Goal: Task Accomplishment & Management: Manage account settings

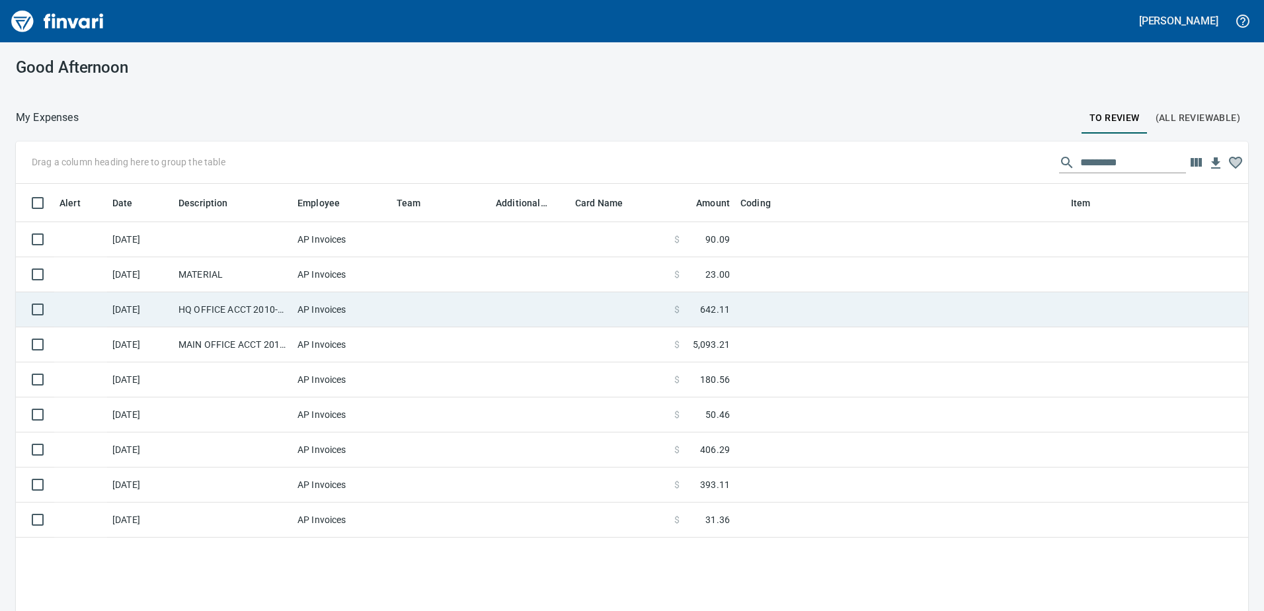
scroll to position [455, 1212]
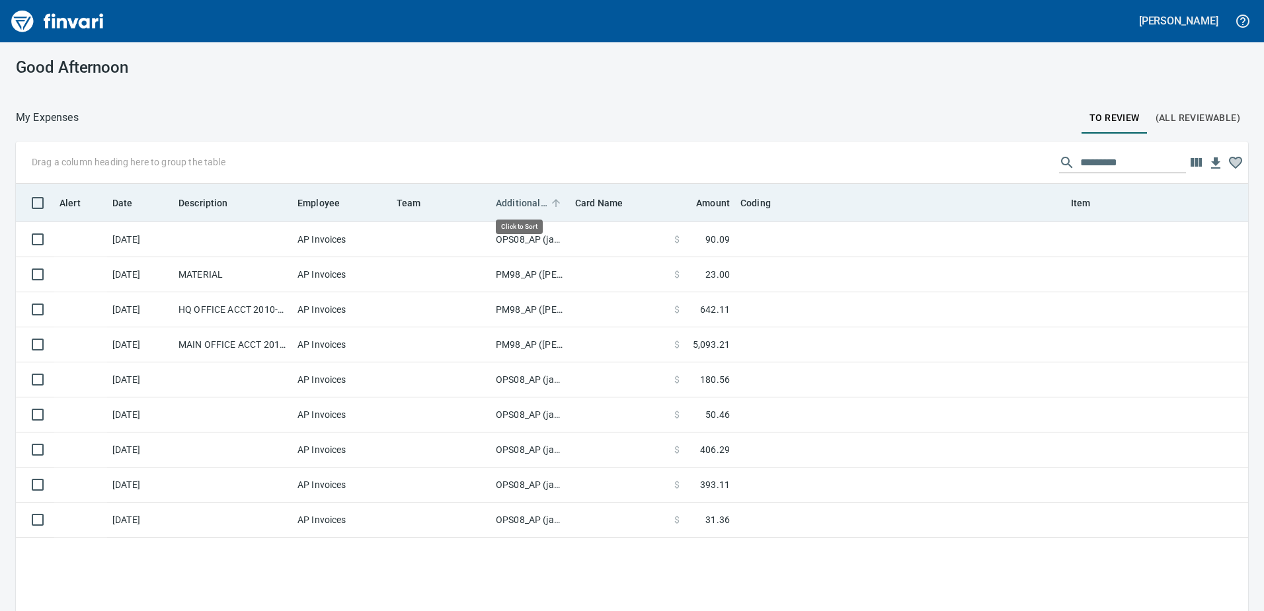
click at [521, 197] on span "Additional Reviewer" at bounding box center [522, 203] width 52 height 16
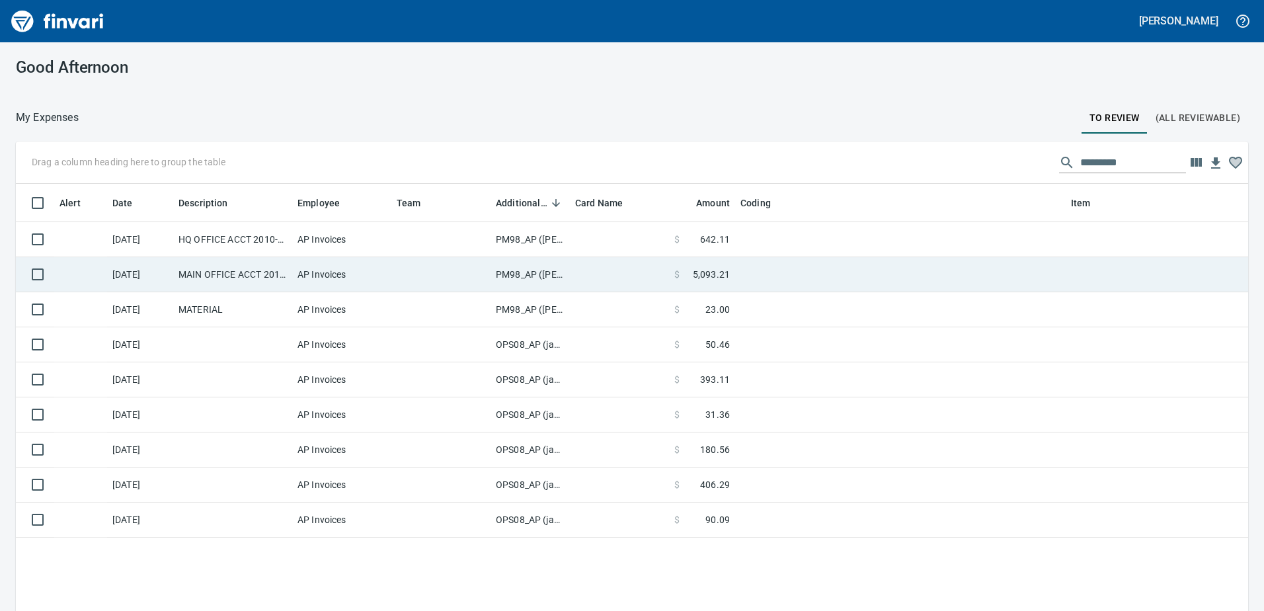
click at [523, 272] on td "PM98_AP ([PERSON_NAME], [PERSON_NAME])" at bounding box center [529, 274] width 79 height 35
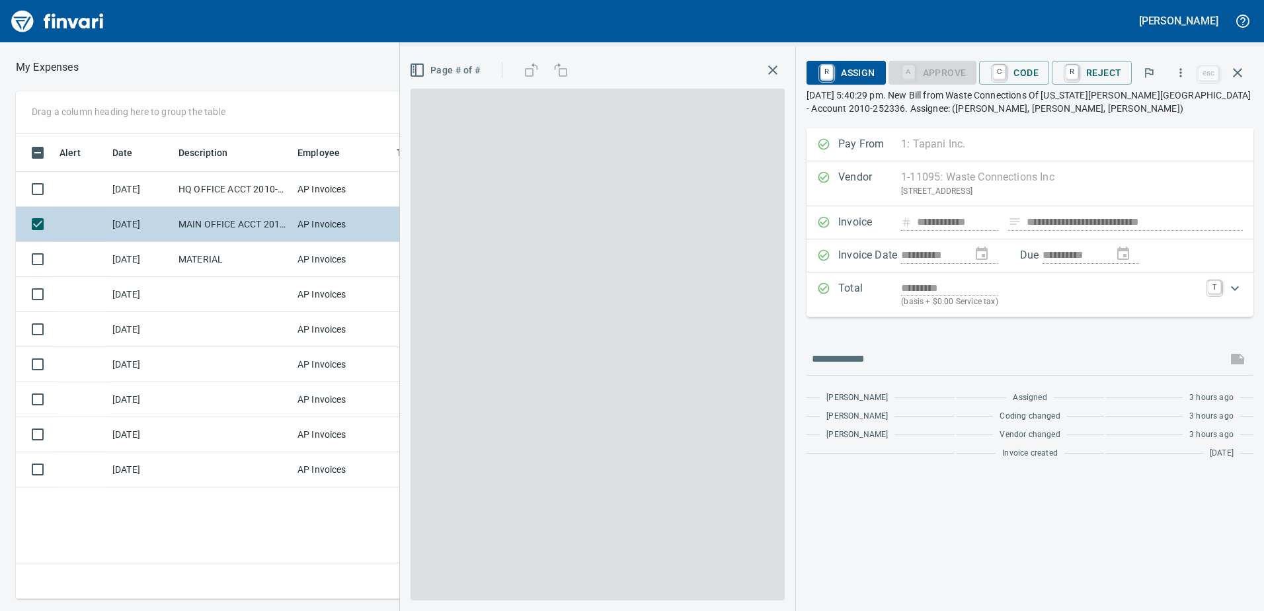
scroll to position [445, 892]
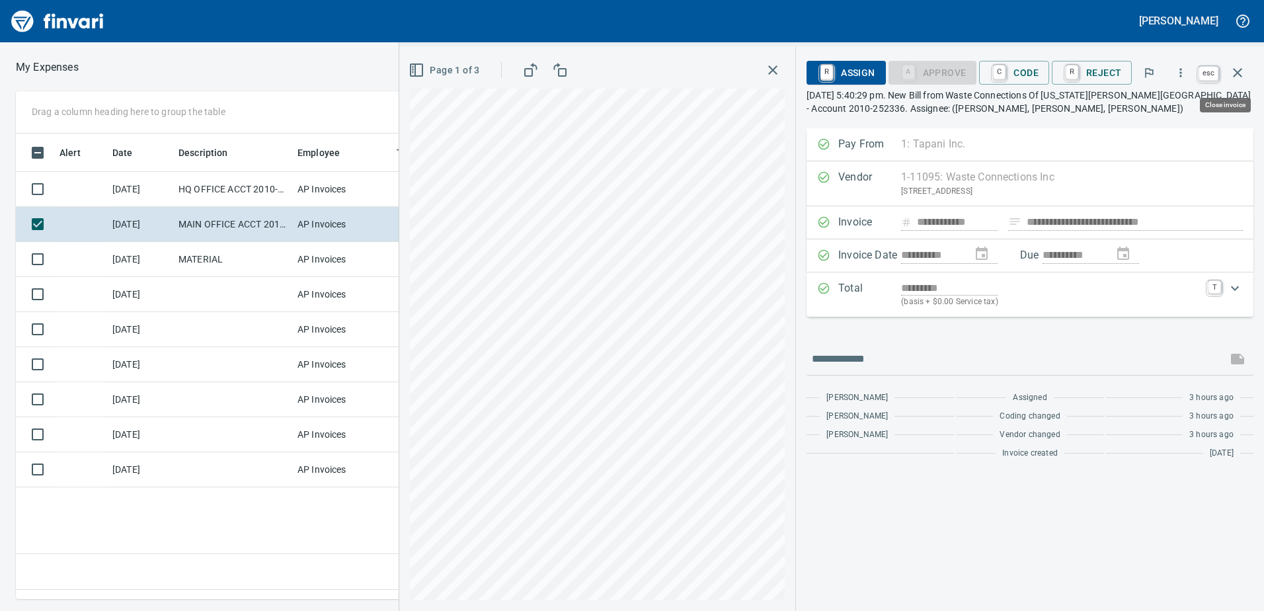
click at [1242, 69] on icon "button" at bounding box center [1237, 73] width 16 height 16
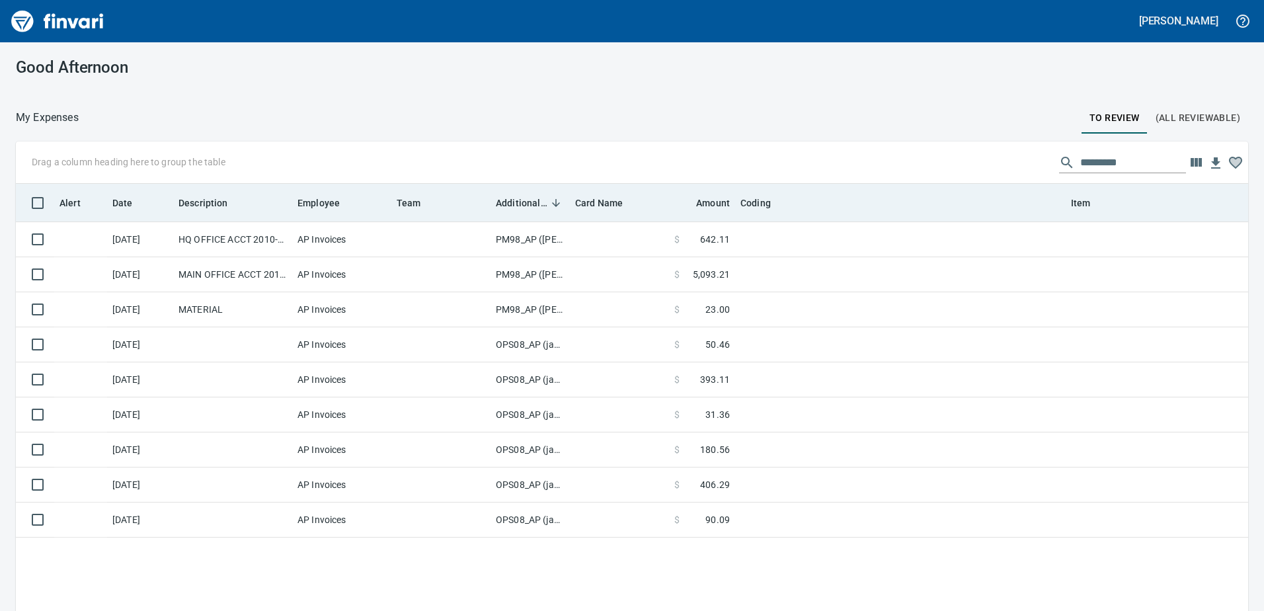
scroll to position [455, 1212]
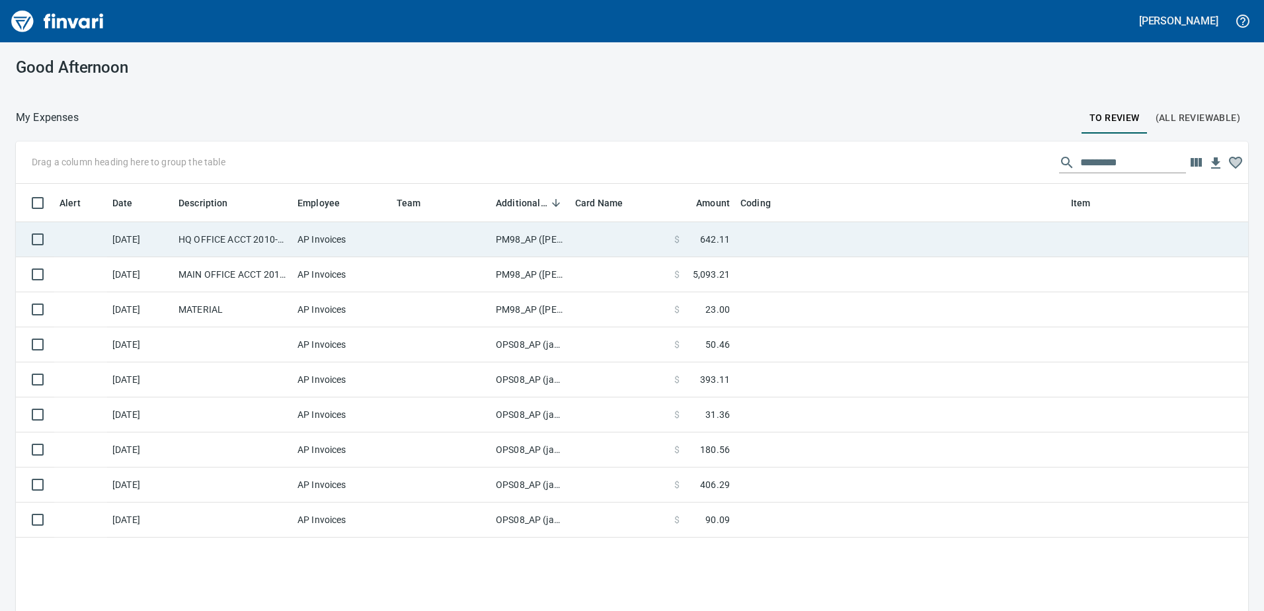
click at [496, 240] on td "PM98_AP ([PERSON_NAME], [PERSON_NAME])" at bounding box center [529, 239] width 79 height 35
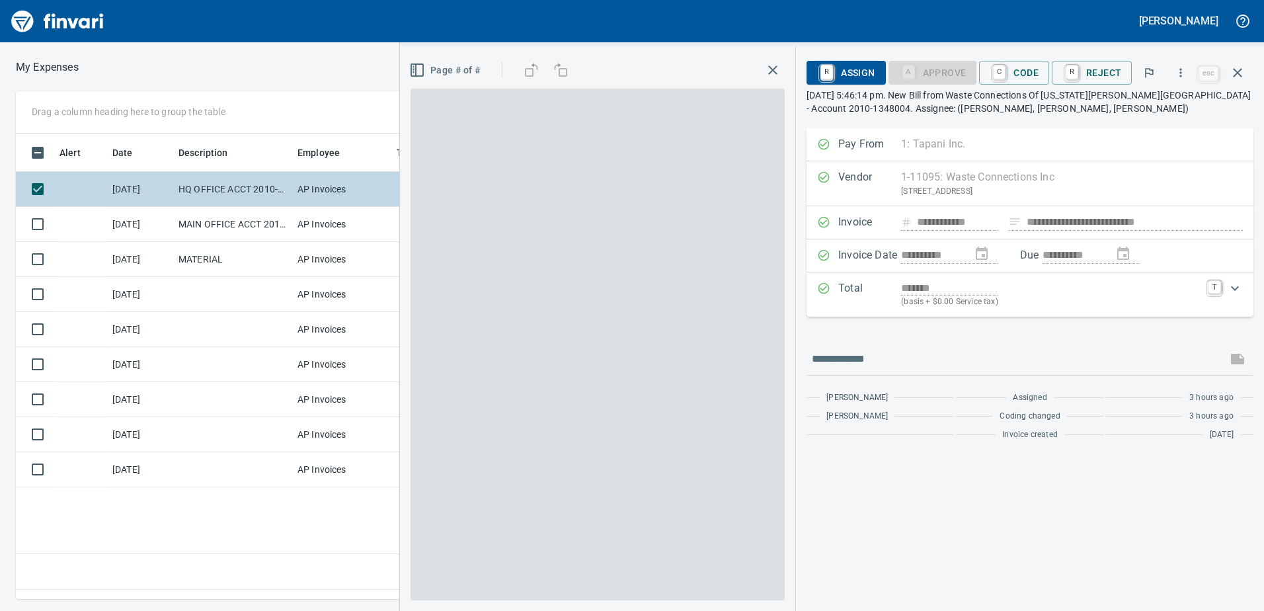
scroll to position [445, 892]
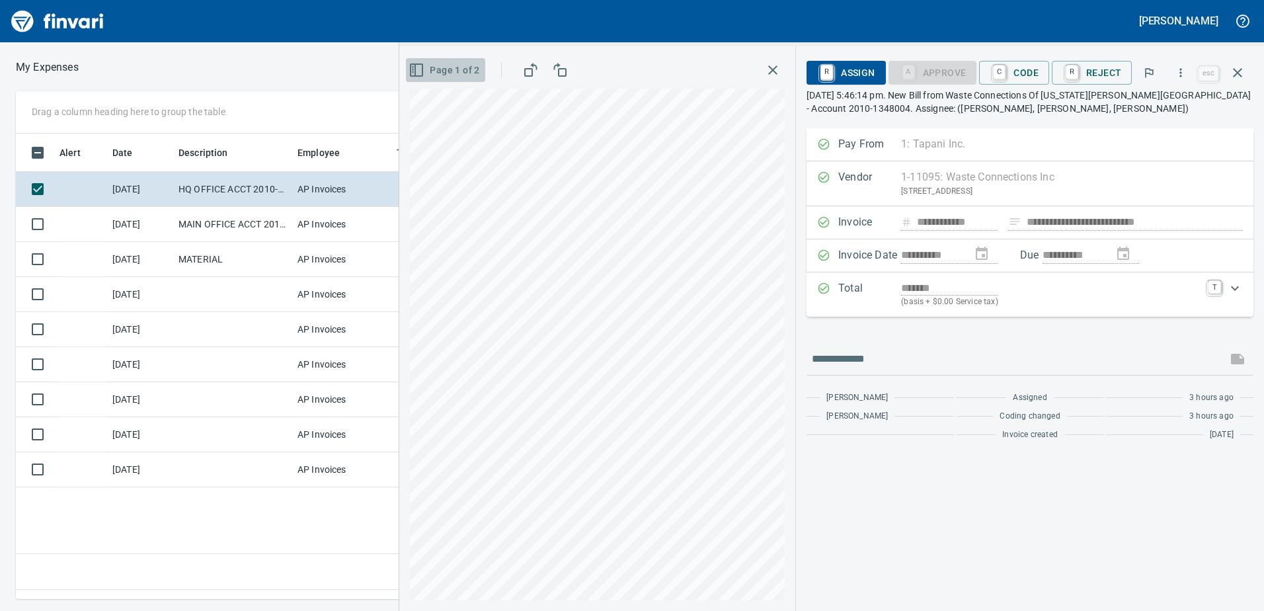
click at [420, 69] on icon "button" at bounding box center [416, 70] width 16 height 16
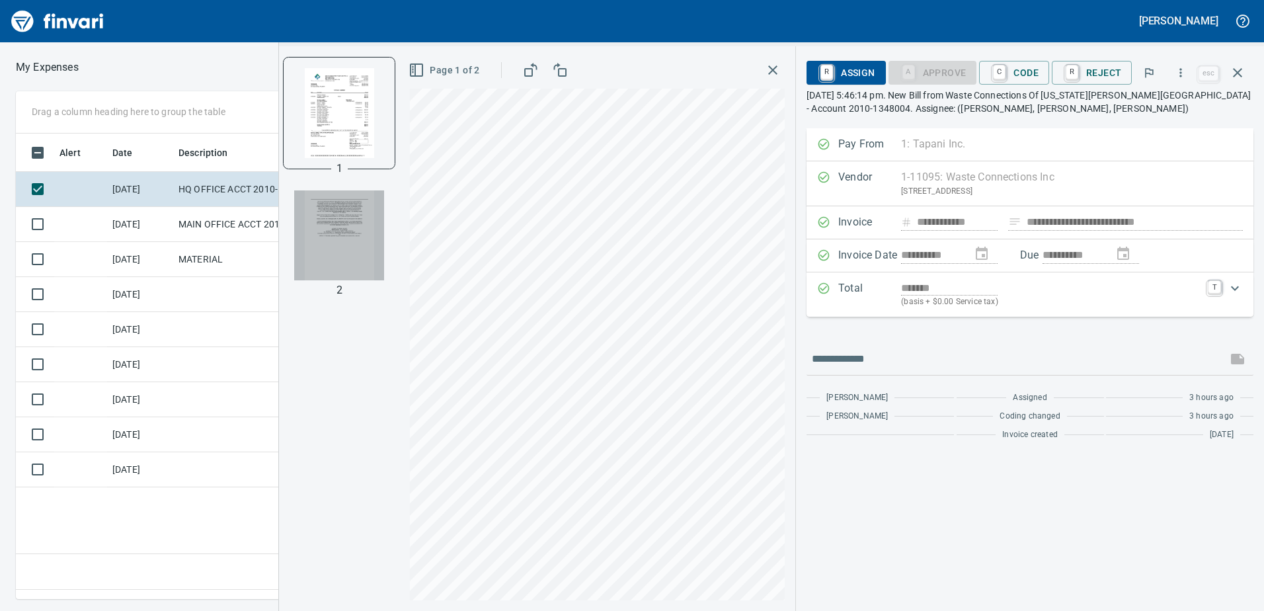
click at [336, 221] on img "button" at bounding box center [339, 235] width 90 height 90
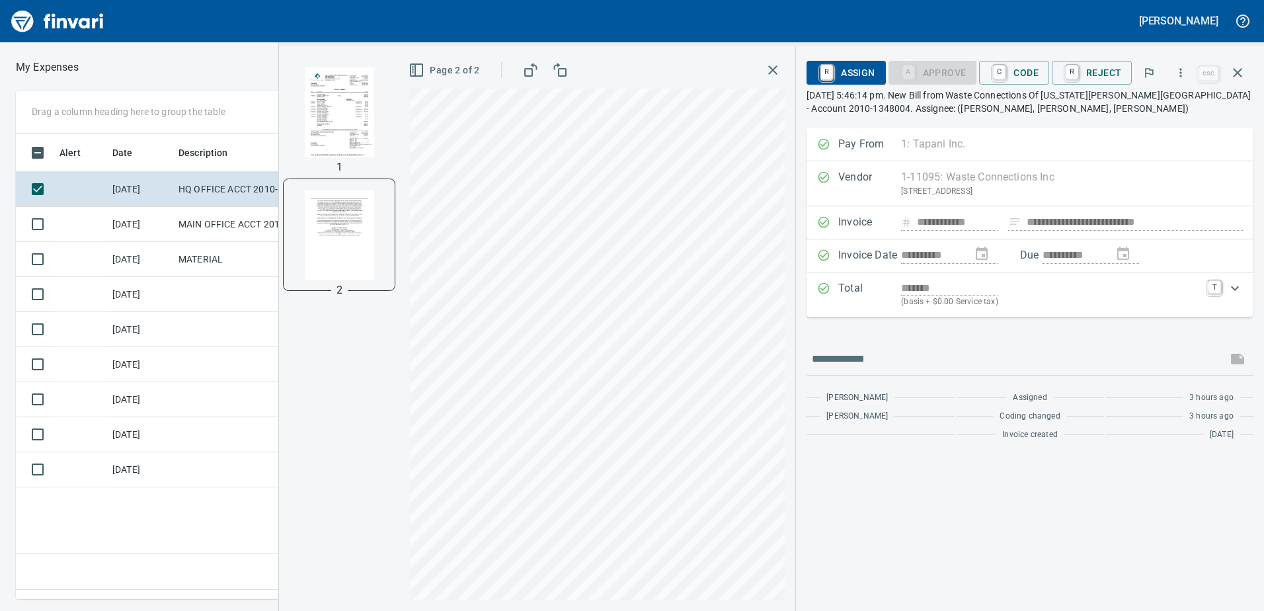
click at [332, 118] on img "button" at bounding box center [339, 112] width 90 height 90
click at [1030, 73] on span "C Code" at bounding box center [1013, 72] width 49 height 22
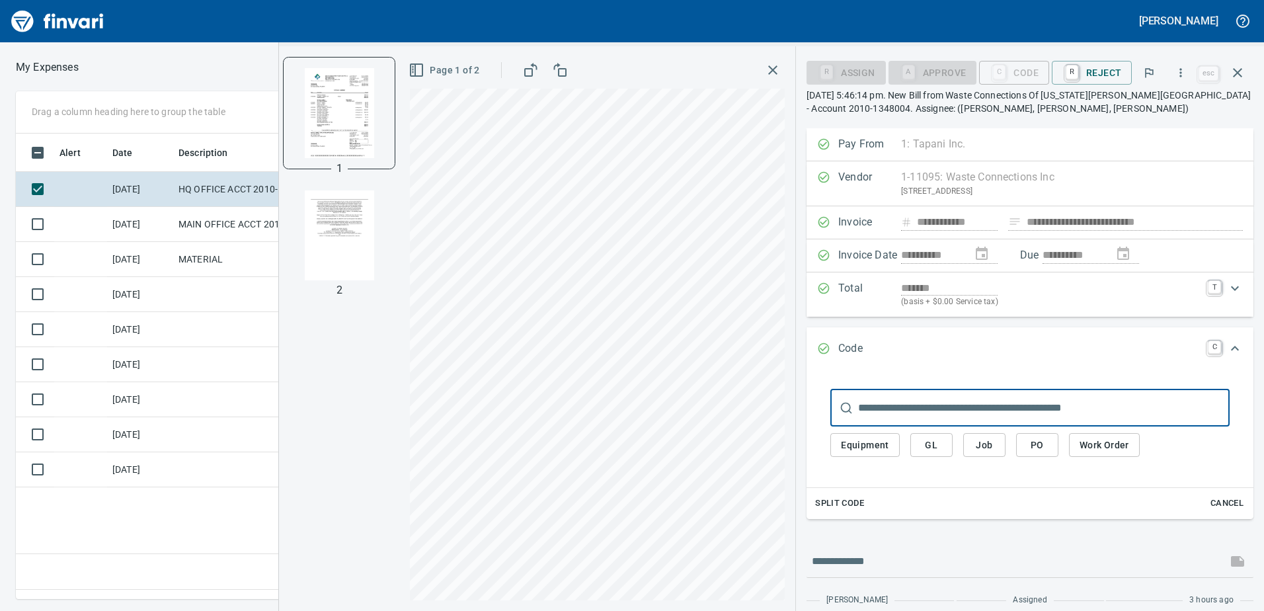
click at [935, 443] on span "GL" at bounding box center [931, 445] width 21 height 17
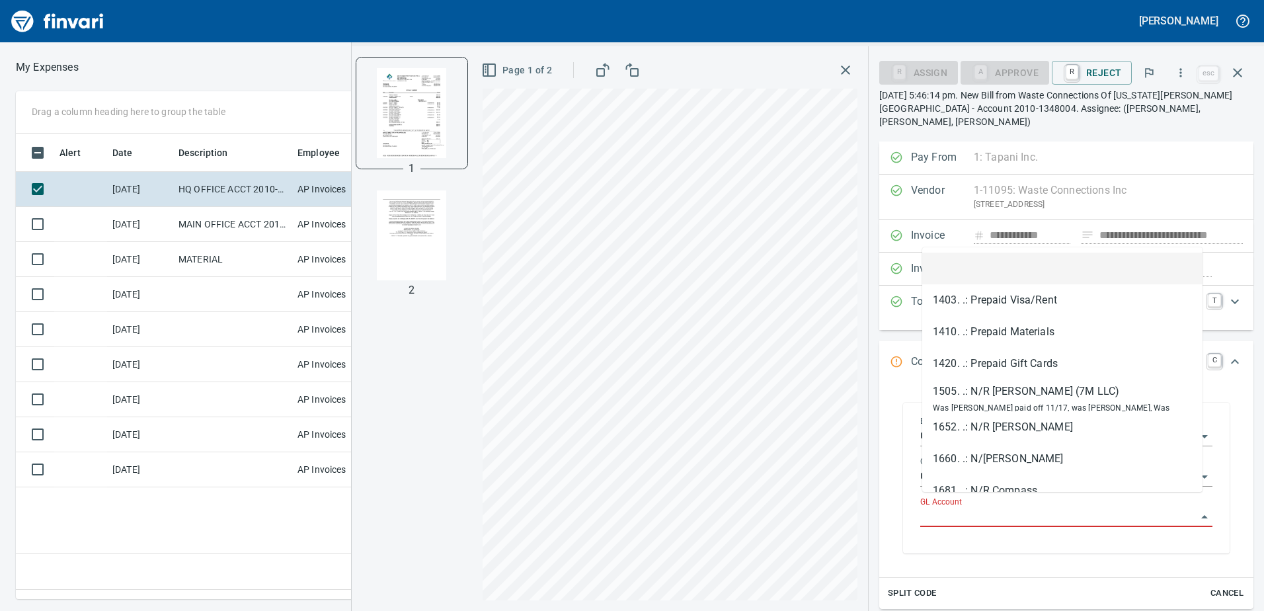
drag, startPoint x: 940, startPoint y: 504, endPoint x: 933, endPoint y: 502, distance: 8.2
click at [941, 508] on input "GL Account" at bounding box center [1058, 517] width 276 height 19
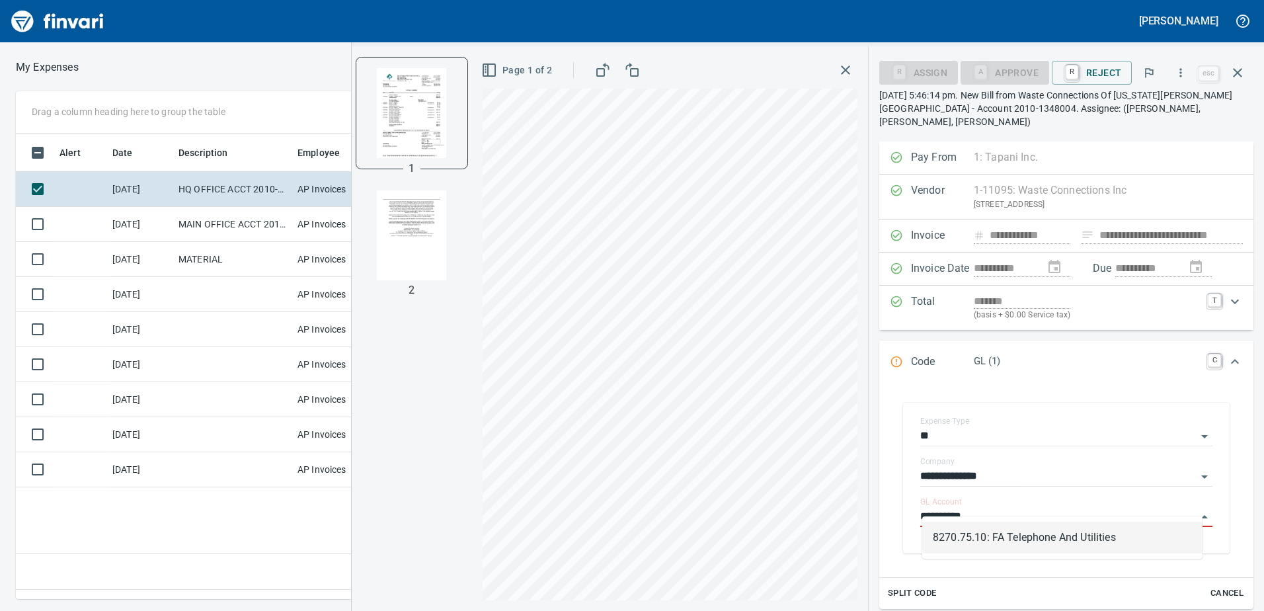
click at [1020, 543] on li "8270.75.10: FA Telephone And Utilities" at bounding box center [1062, 537] width 280 height 32
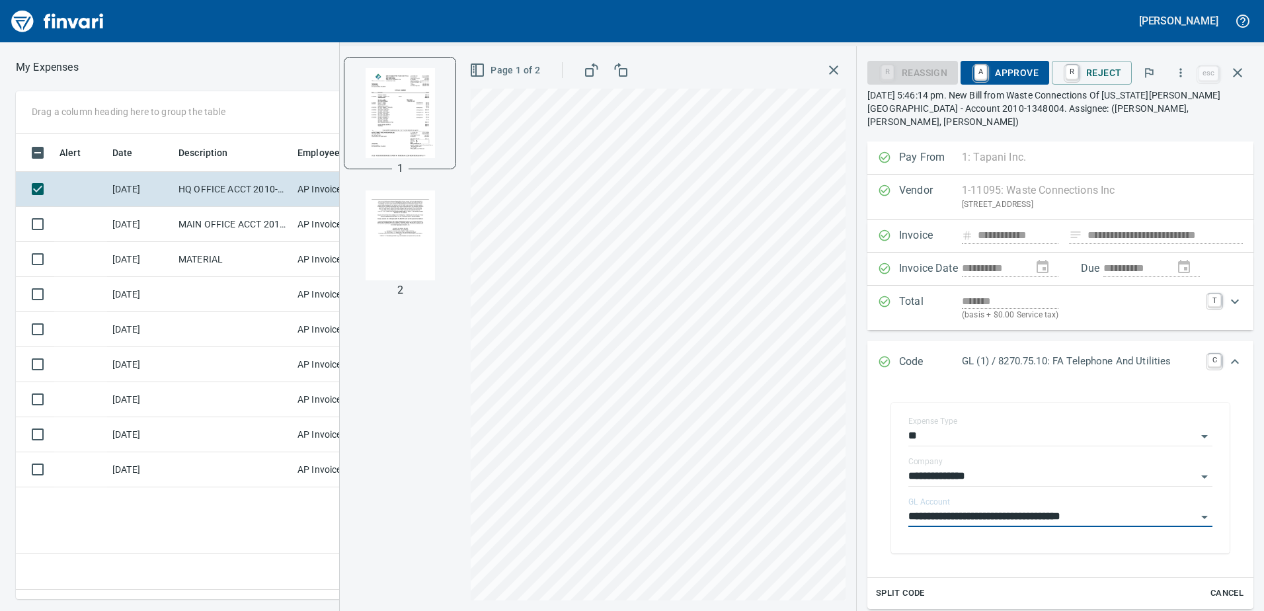
type input "**********"
click at [1012, 69] on span "A Approve" at bounding box center [1004, 72] width 67 height 22
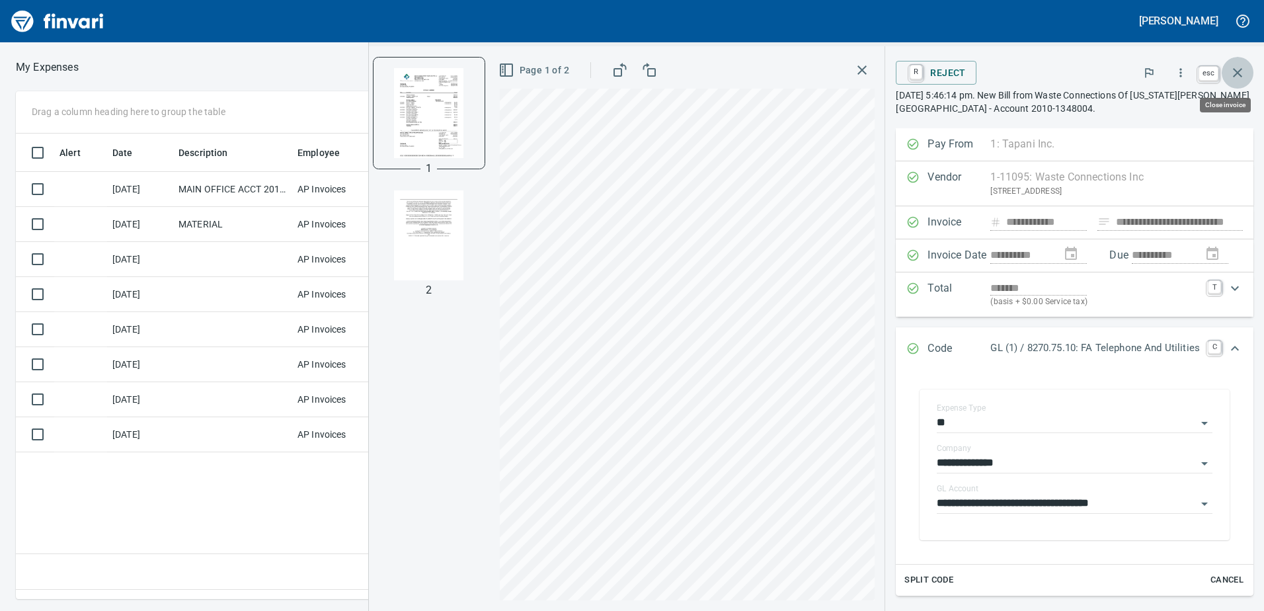
click at [1242, 73] on icon "button" at bounding box center [1237, 73] width 16 height 16
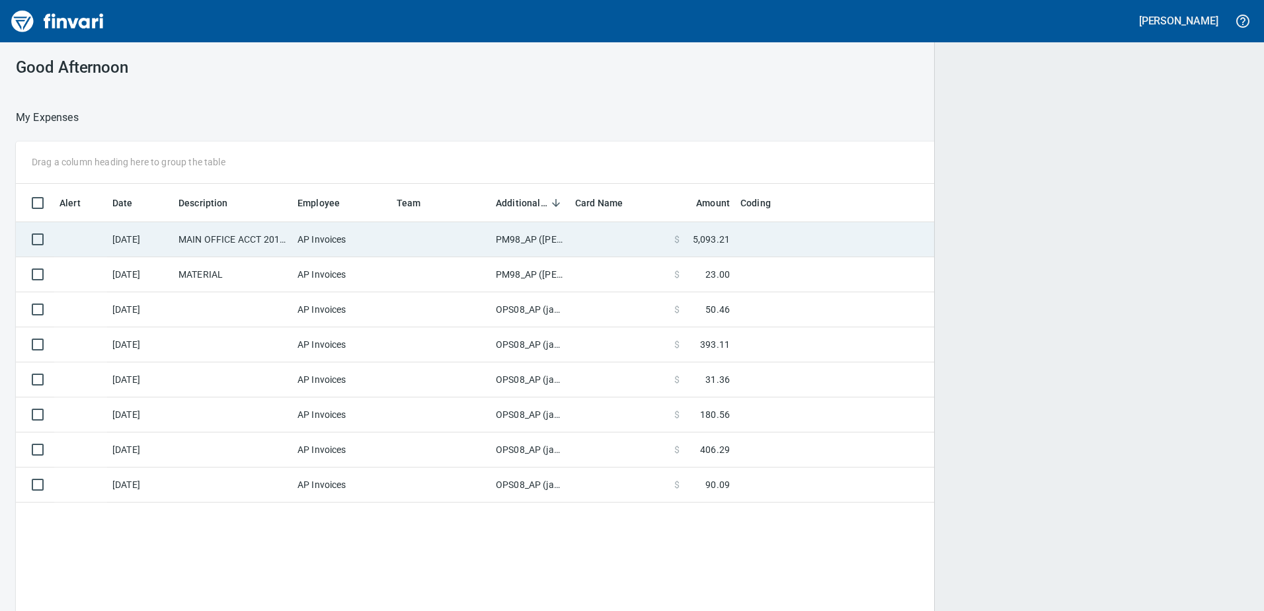
scroll to position [455, 1212]
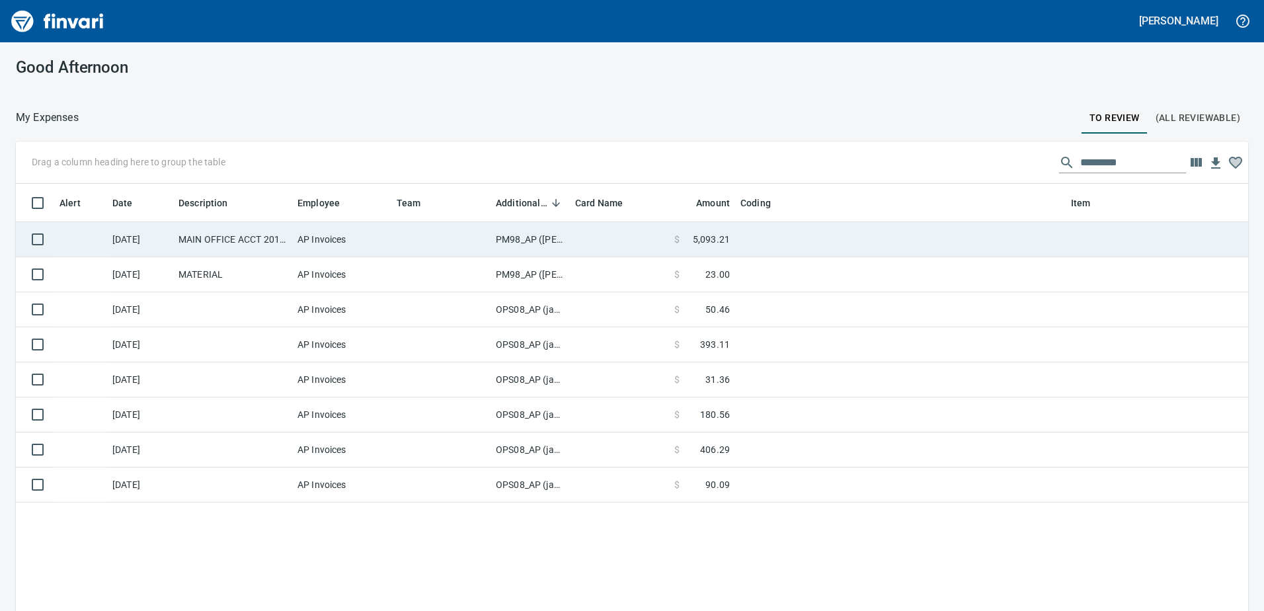
click at [524, 236] on td "PM98_AP ([PERSON_NAME], [PERSON_NAME])" at bounding box center [529, 239] width 79 height 35
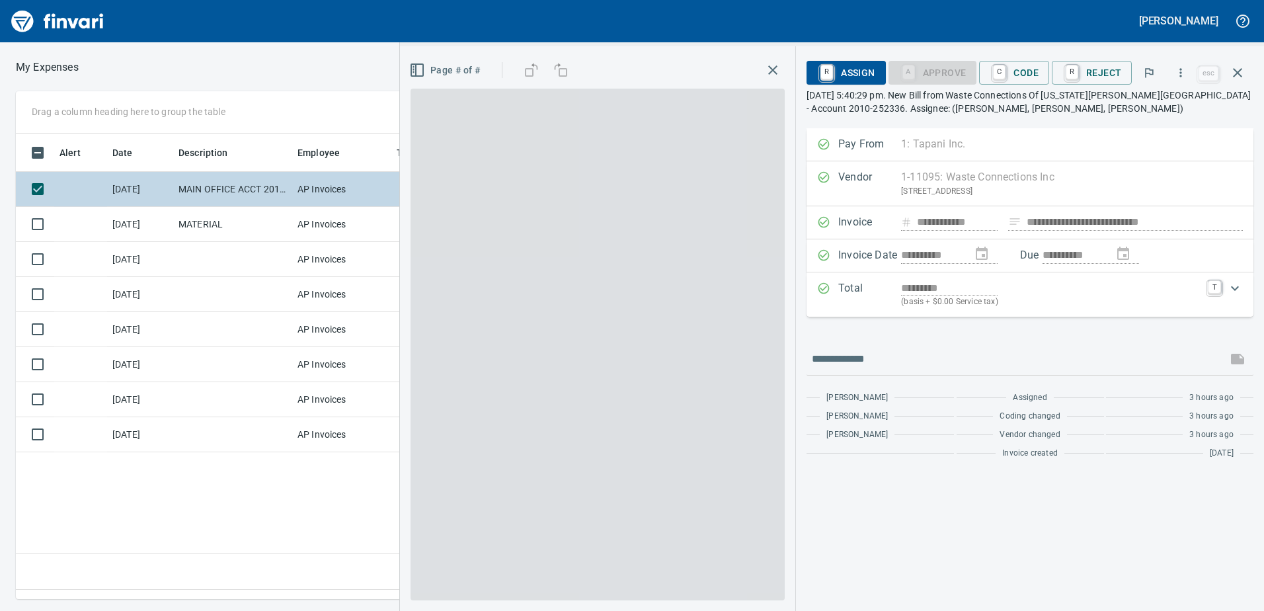
scroll to position [445, 892]
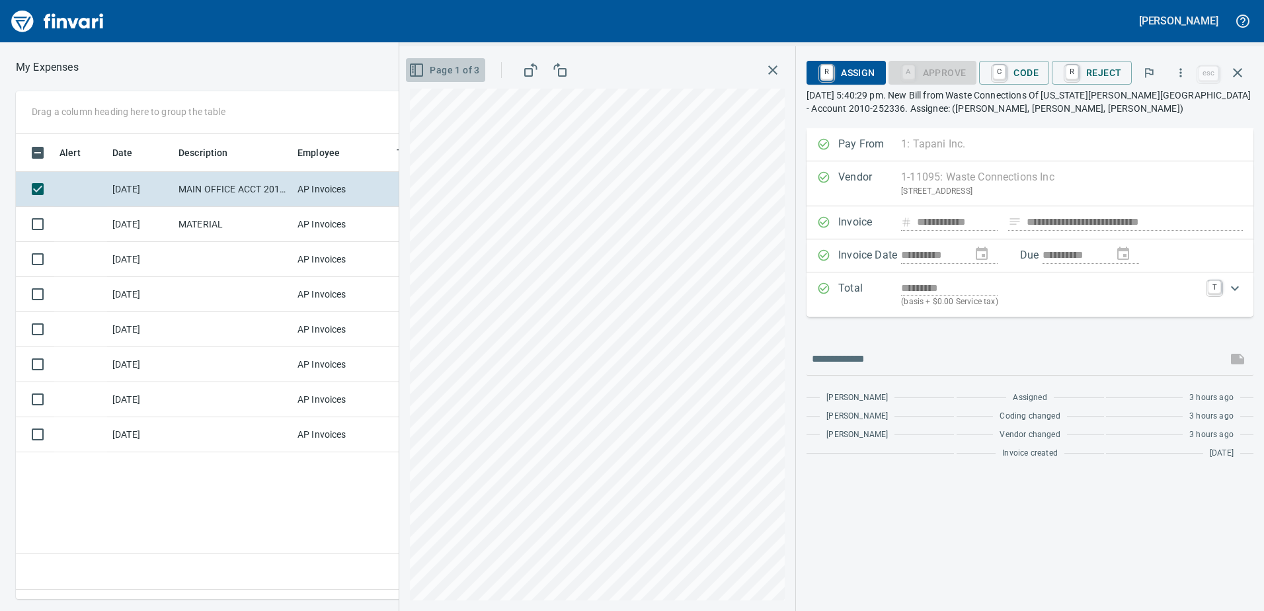
click at [421, 72] on icon "button" at bounding box center [416, 70] width 16 height 16
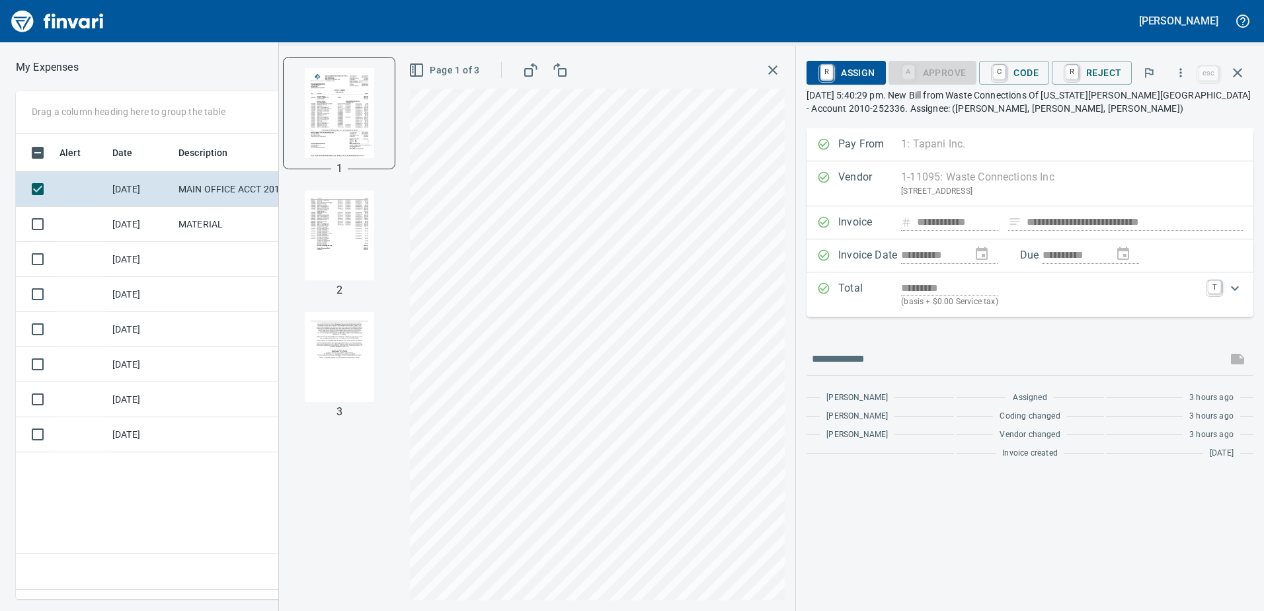
click at [365, 248] on img "button" at bounding box center [339, 235] width 90 height 90
click at [1181, 70] on icon "button" at bounding box center [1180, 72] width 13 height 13
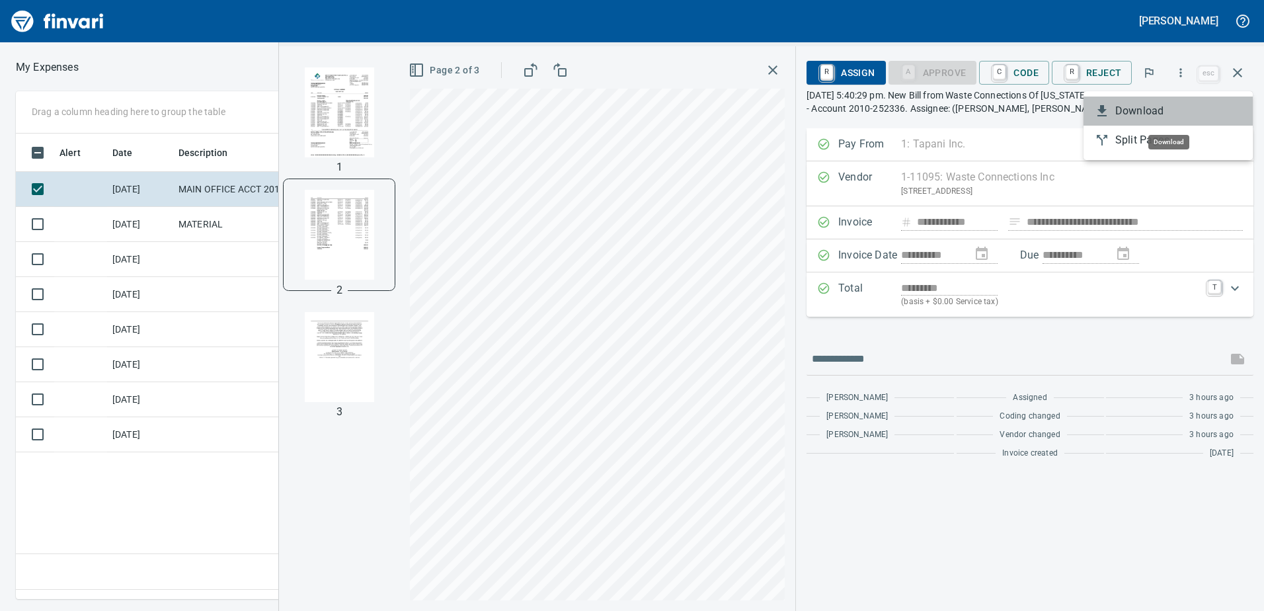
click at [1155, 106] on span "Download" at bounding box center [1178, 111] width 127 height 16
click at [1237, 67] on icon "button" at bounding box center [1237, 73] width 16 height 16
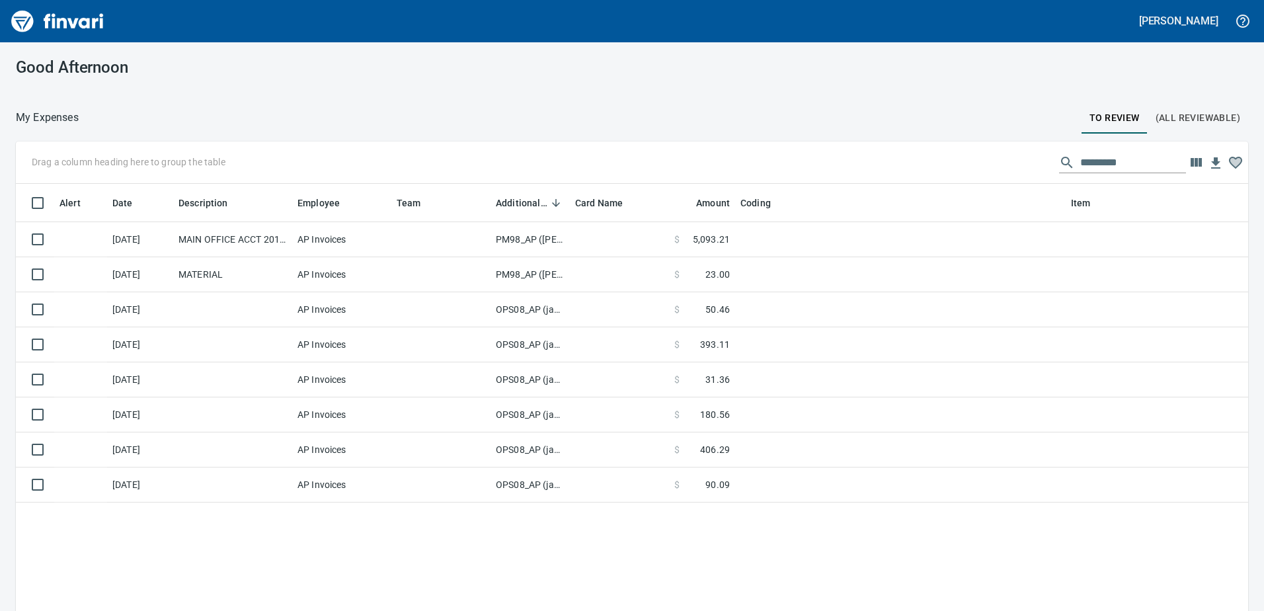
scroll to position [1, 1]
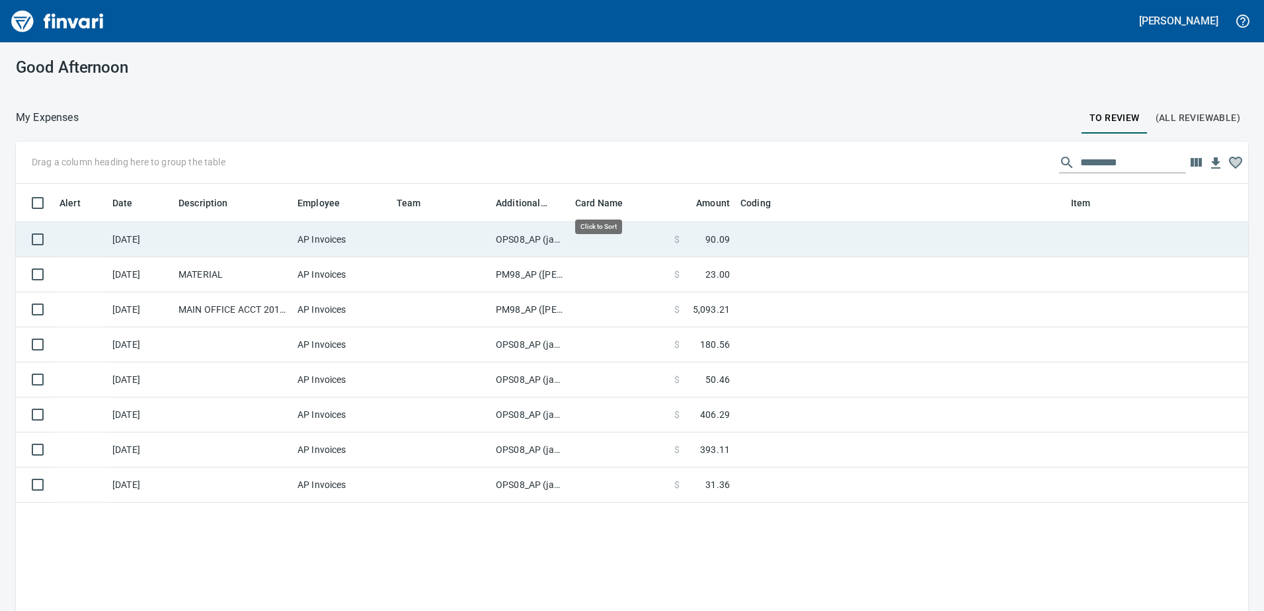
scroll to position [455, 1212]
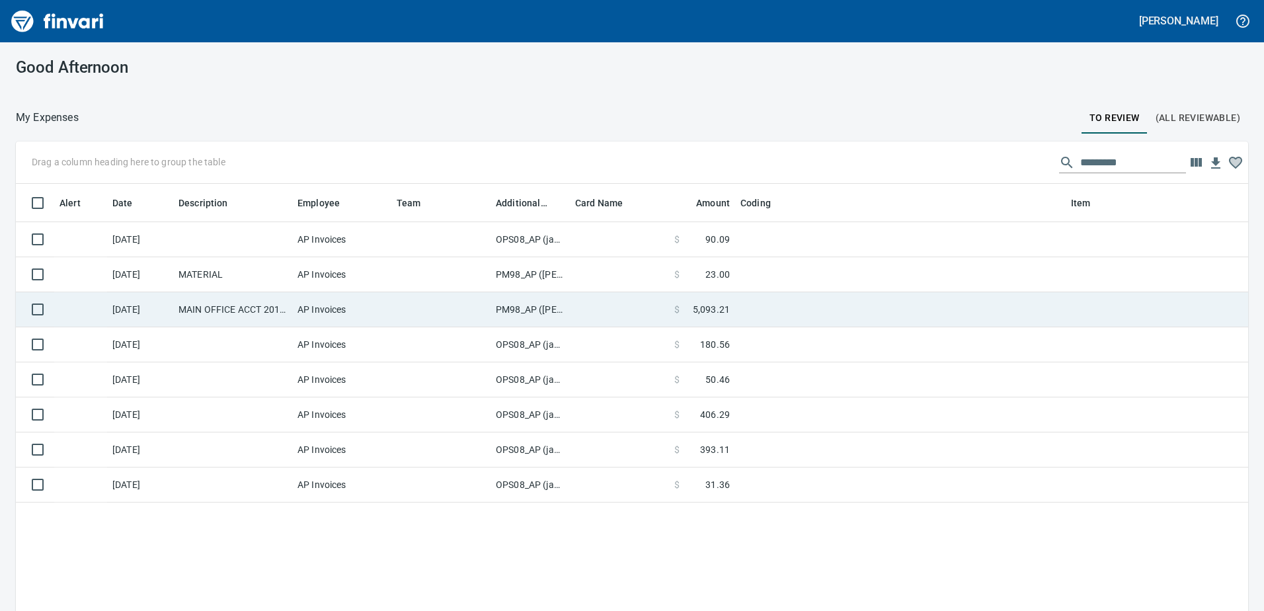
click at [524, 310] on td "PM98_AP ([PERSON_NAME], [PERSON_NAME])" at bounding box center [529, 309] width 79 height 35
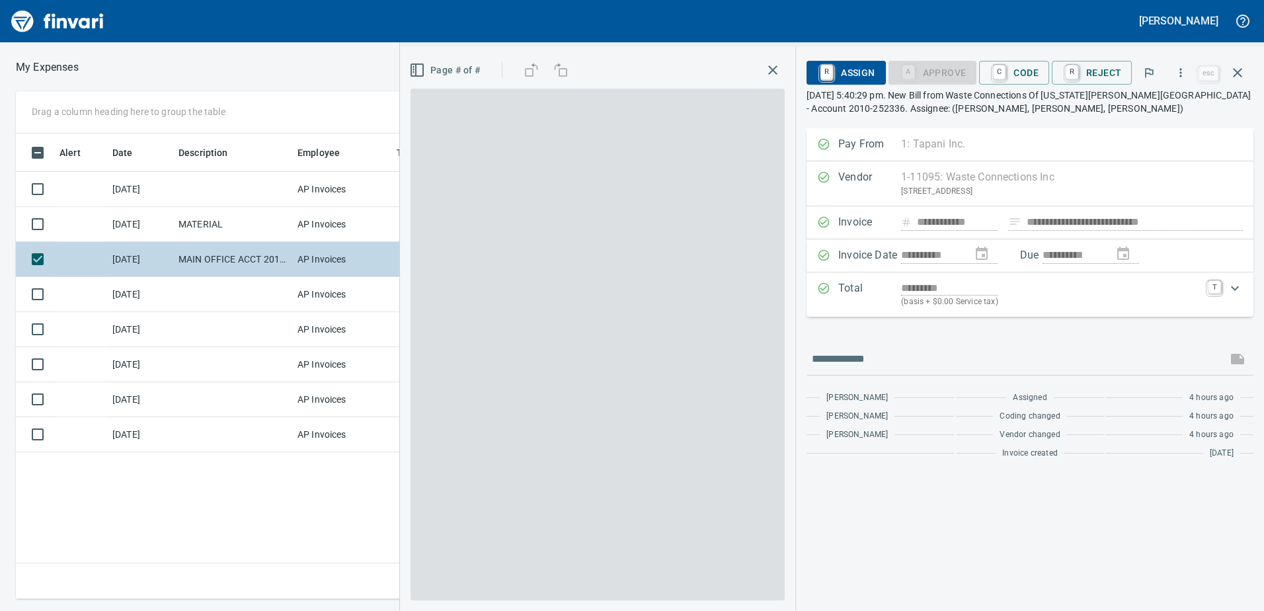
scroll to position [445, 892]
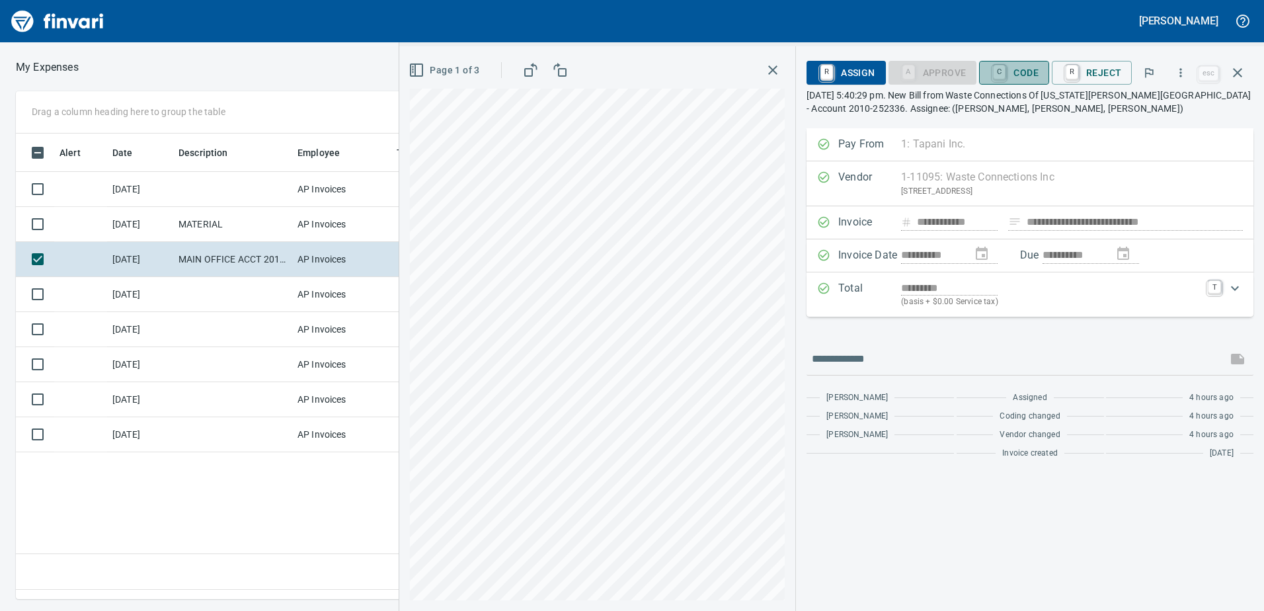
click at [1030, 79] on span "C Code" at bounding box center [1013, 72] width 49 height 22
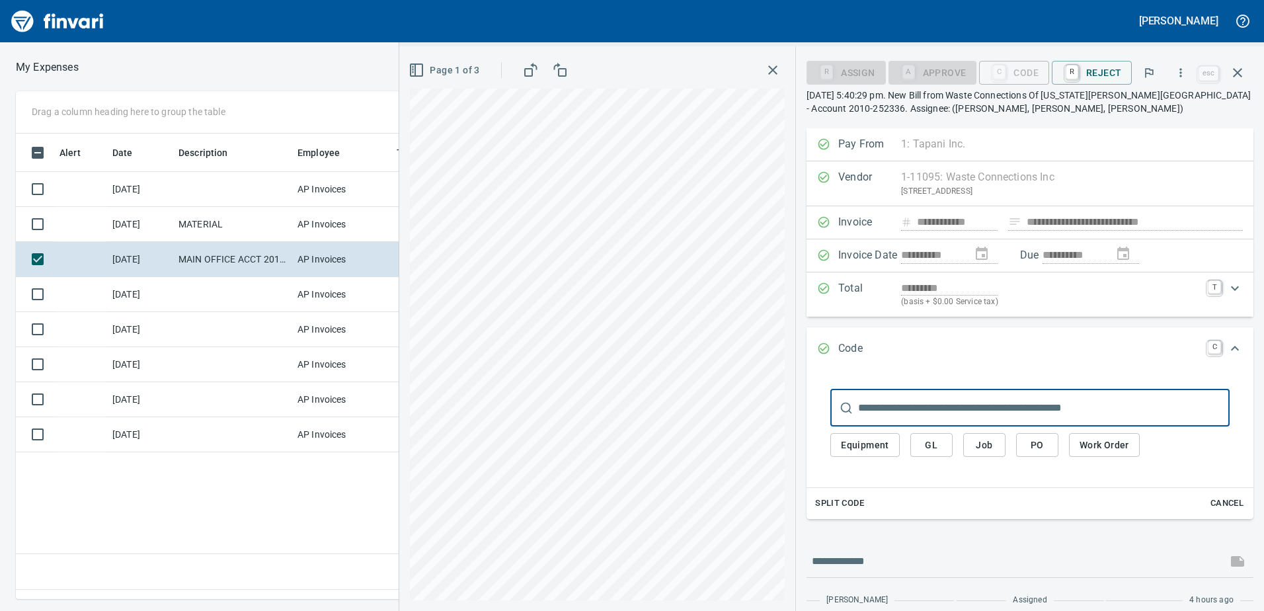
click at [929, 446] on span "GL" at bounding box center [931, 445] width 21 height 17
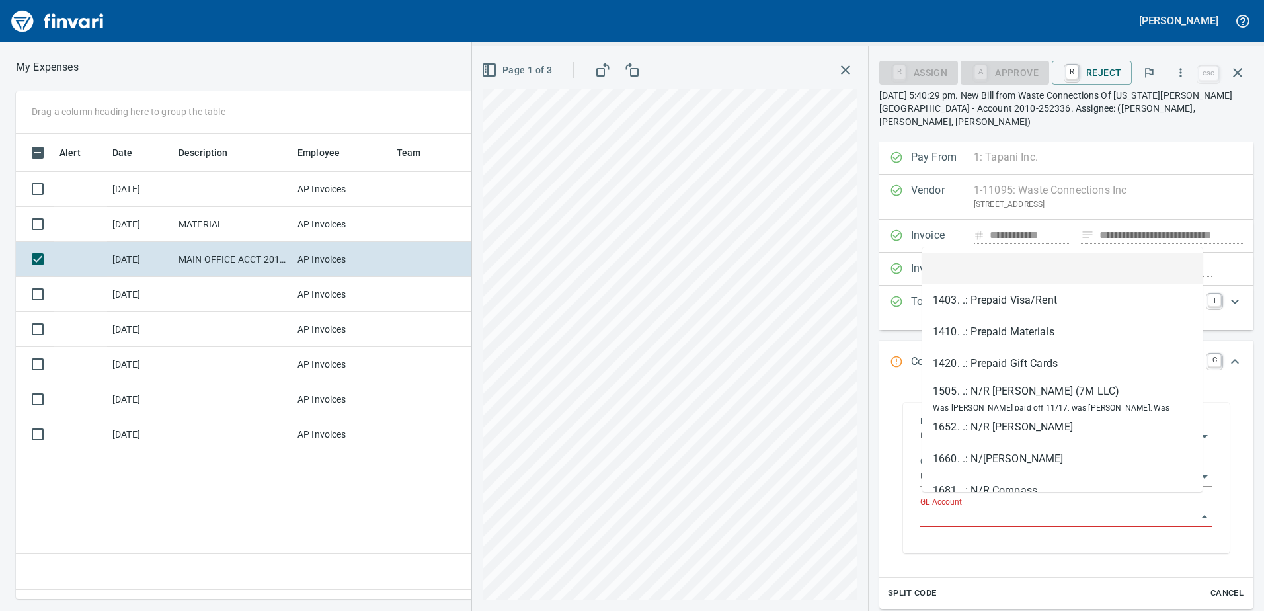
click at [936, 508] on input "GL Account" at bounding box center [1058, 517] width 276 height 19
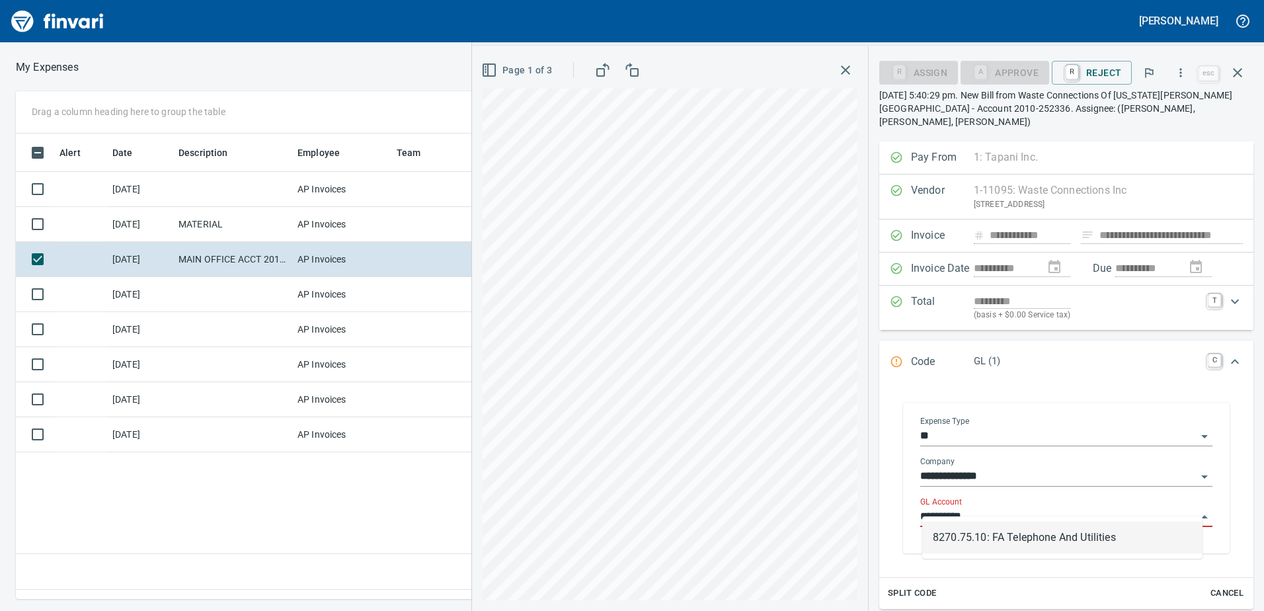
click at [962, 539] on li "8270.75.10: FA Telephone And Utilities" at bounding box center [1062, 537] width 280 height 32
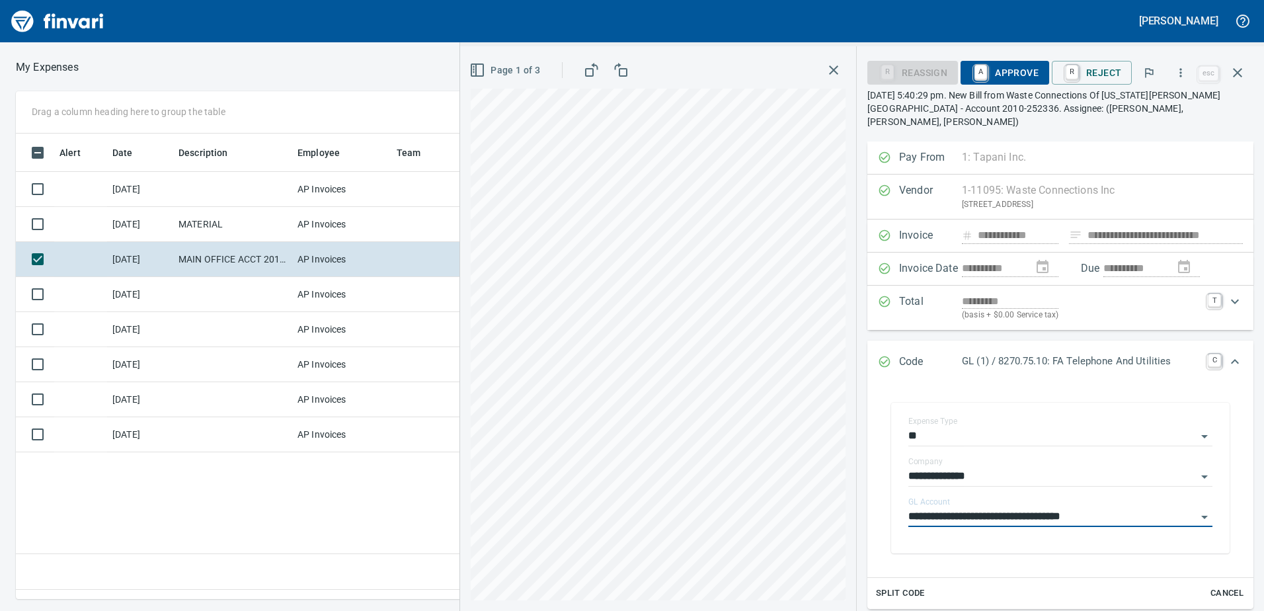
type input "**********"
click at [1021, 75] on span "A Approve" at bounding box center [1004, 72] width 67 height 22
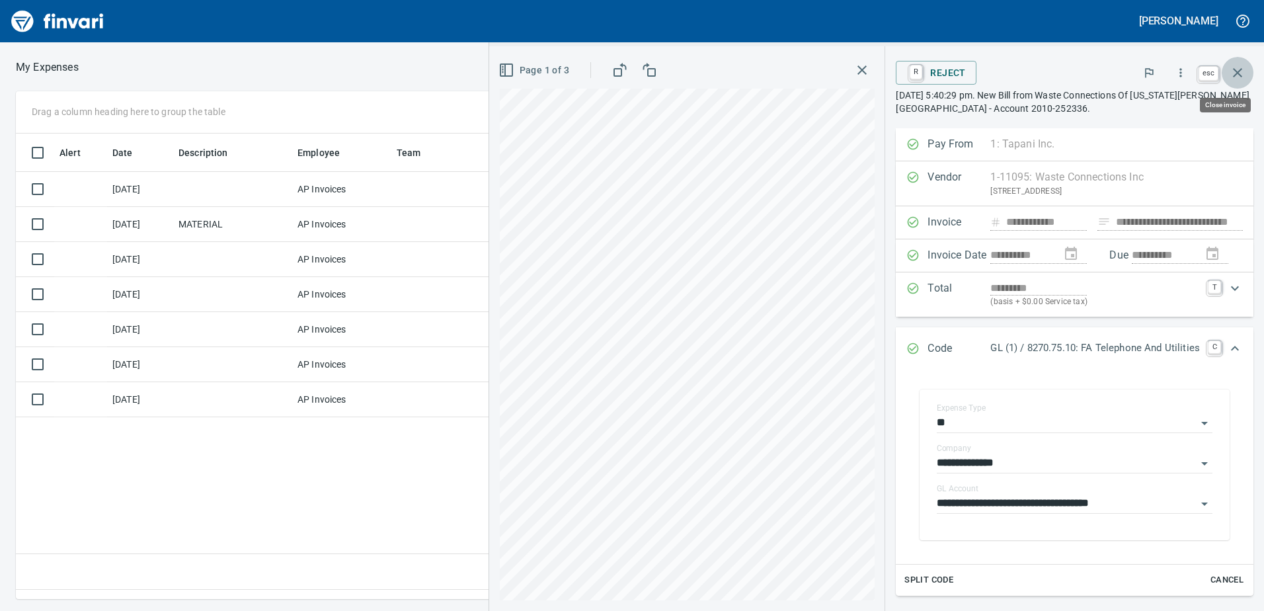
click at [1239, 71] on icon "button" at bounding box center [1237, 72] width 9 height 9
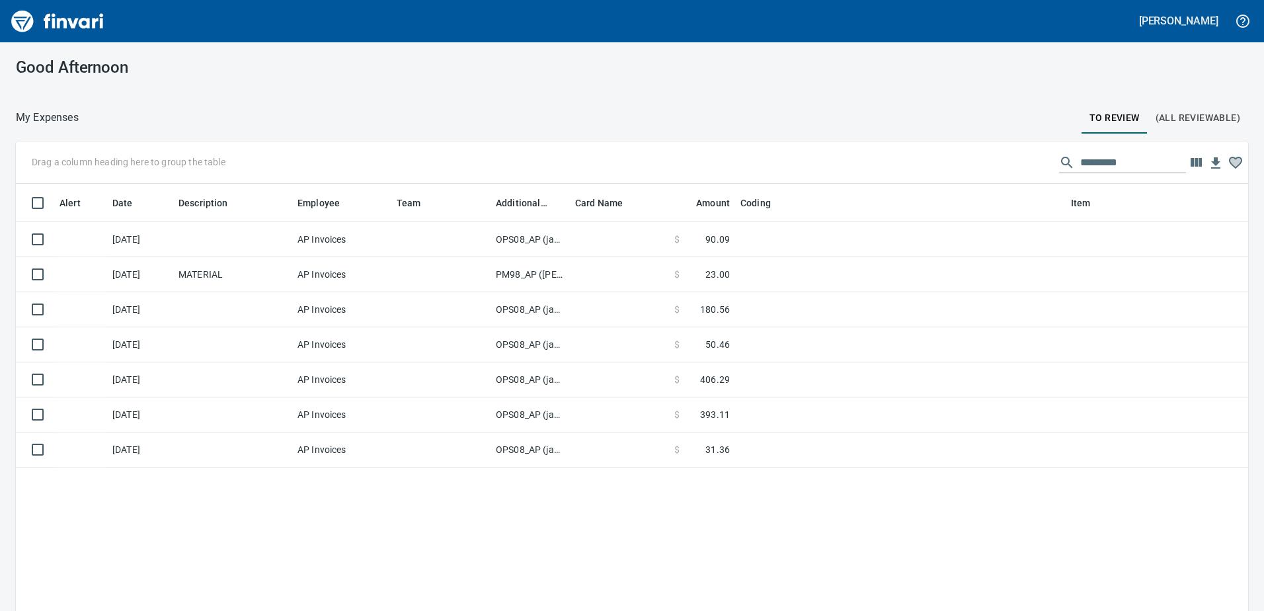
scroll to position [455, 1212]
